Goal: Answer question/provide support: Share knowledge or assist other users

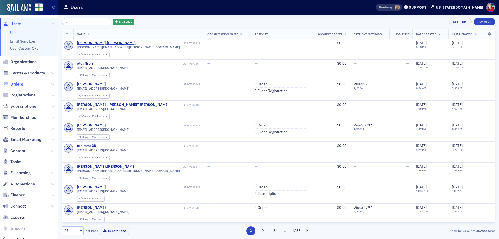
click at [17, 85] on span "Orders" at bounding box center [16, 84] width 13 height 6
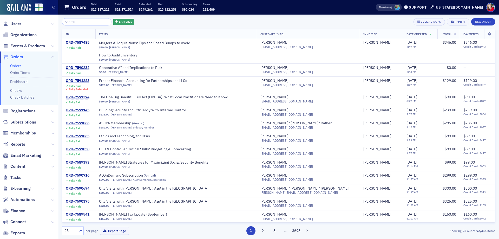
scroll to position [208, 0]
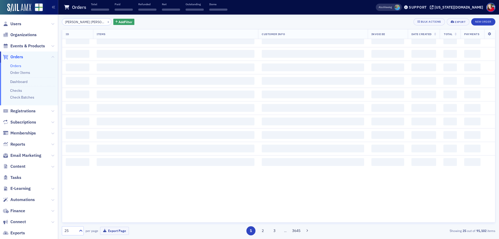
scroll to position [208, 0]
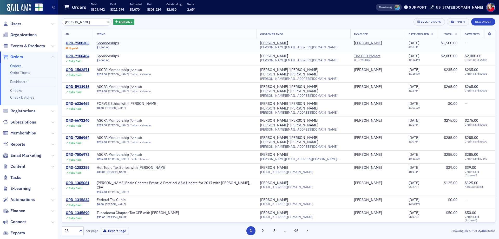
type input "[PERSON_NAME]"
click at [82, 43] on div "ORD-7588303" at bounding box center [78, 43] width 24 height 5
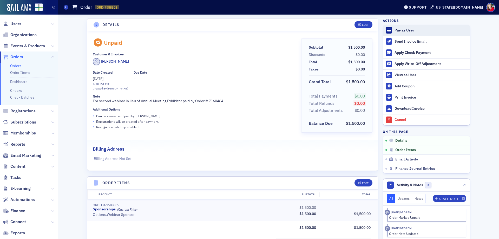
click at [406, 29] on div "Pay as User" at bounding box center [431, 30] width 73 height 5
